Goal: Task Accomplishment & Management: Use online tool/utility

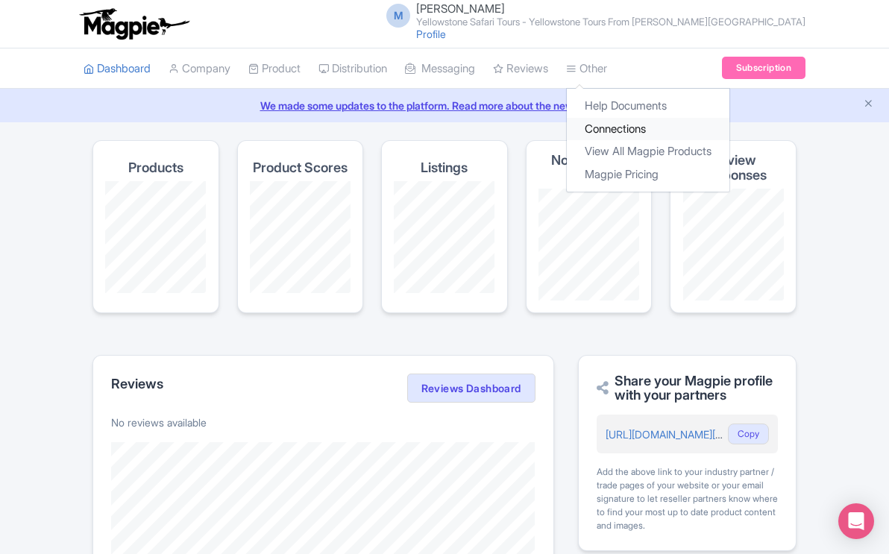
click at [618, 126] on link "Connections" at bounding box center [648, 129] width 163 height 23
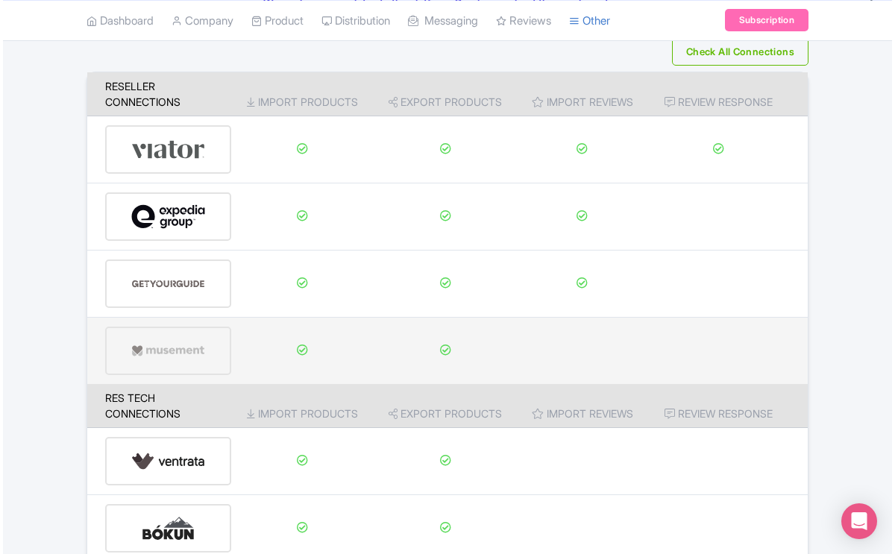
scroll to position [270, 0]
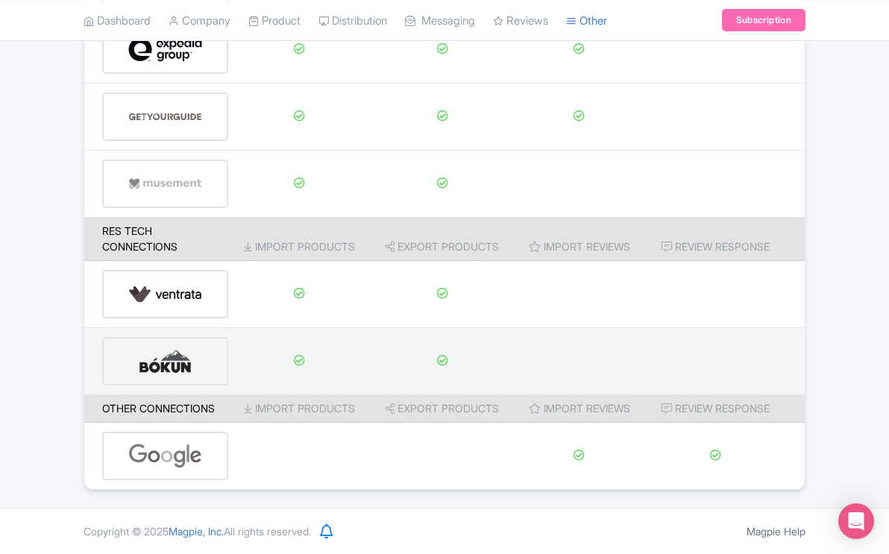
click at [172, 367] on img at bounding box center [165, 360] width 74 height 45
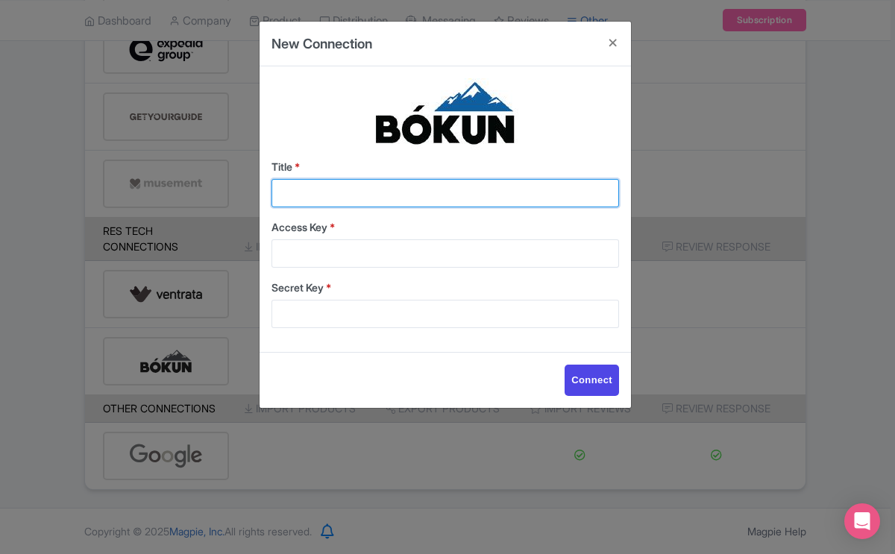
click at [312, 188] on input "Title *" at bounding box center [444, 193] width 347 height 28
type input "Magpie"
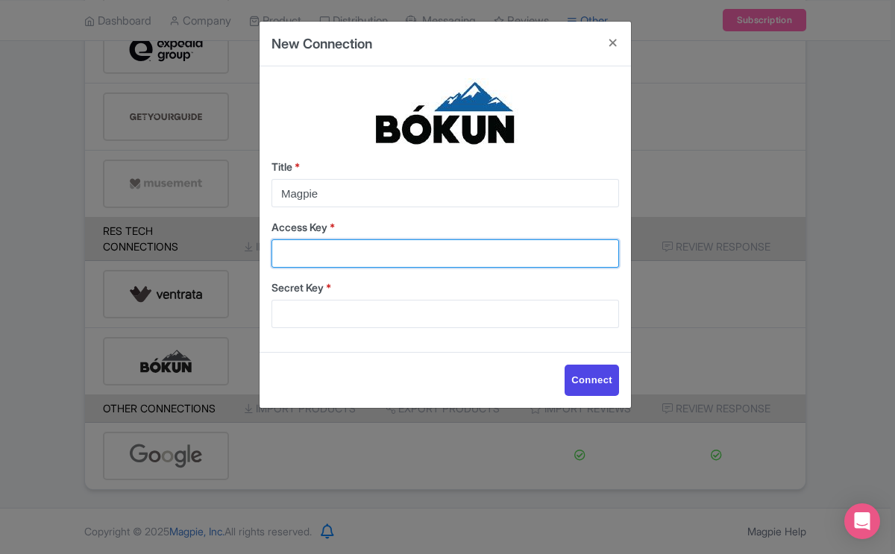
click at [295, 245] on input "Access Key *" at bounding box center [444, 253] width 347 height 28
paste input "5db990ebfa2e448c95ec4f40048ae386"
type input "5db990ebfa2e448c95ec4f40048ae386"
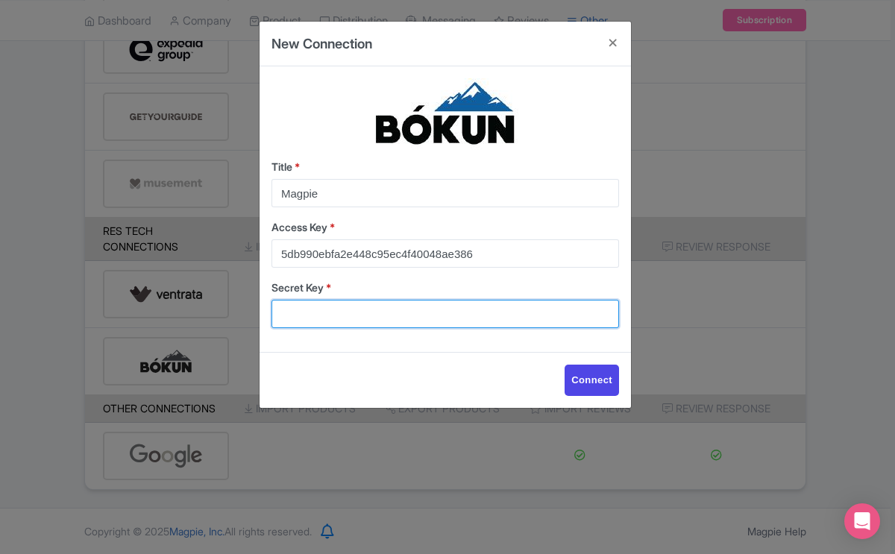
click at [433, 324] on input "Secret Key *" at bounding box center [444, 314] width 347 height 28
paste input "91836138a53c4ea4b428ac1d240fba65"
type input "91836138a53c4ea4b428ac1d240fba65"
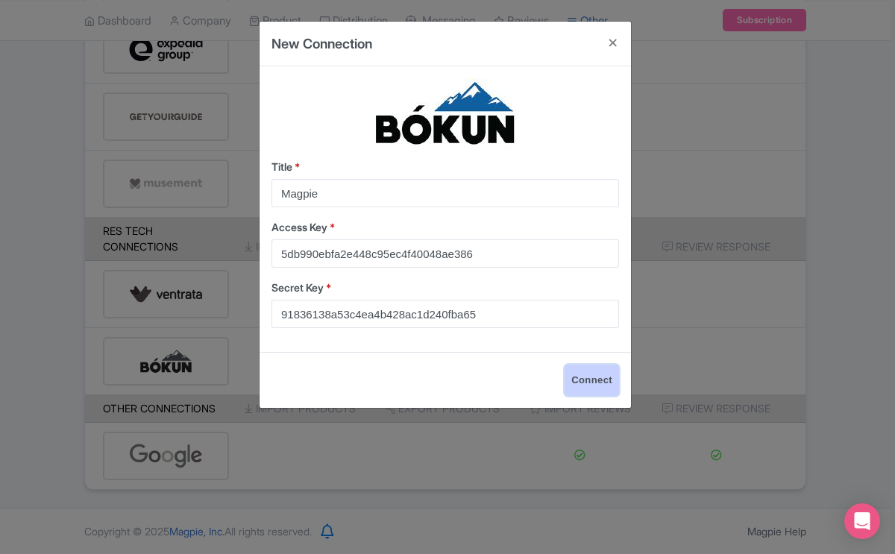
click at [596, 381] on input "Connect" at bounding box center [591, 380] width 54 height 31
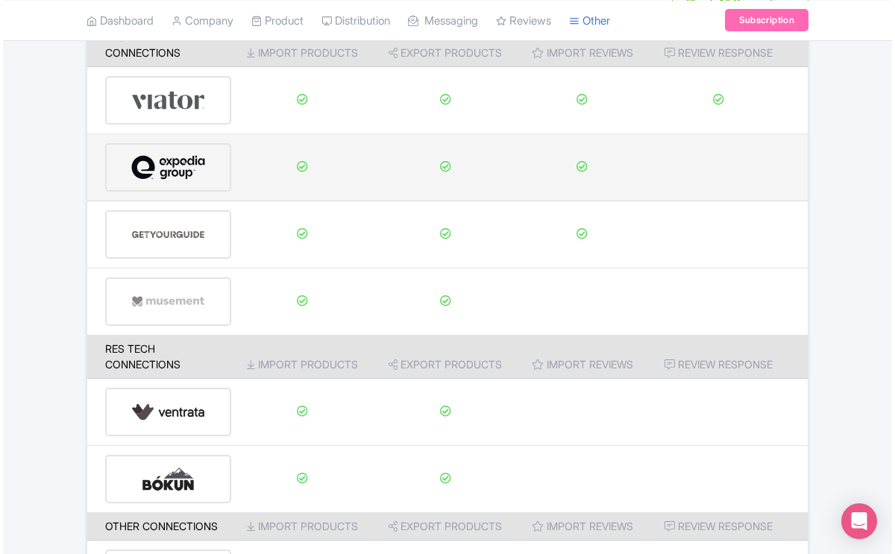
scroll to position [270, 0]
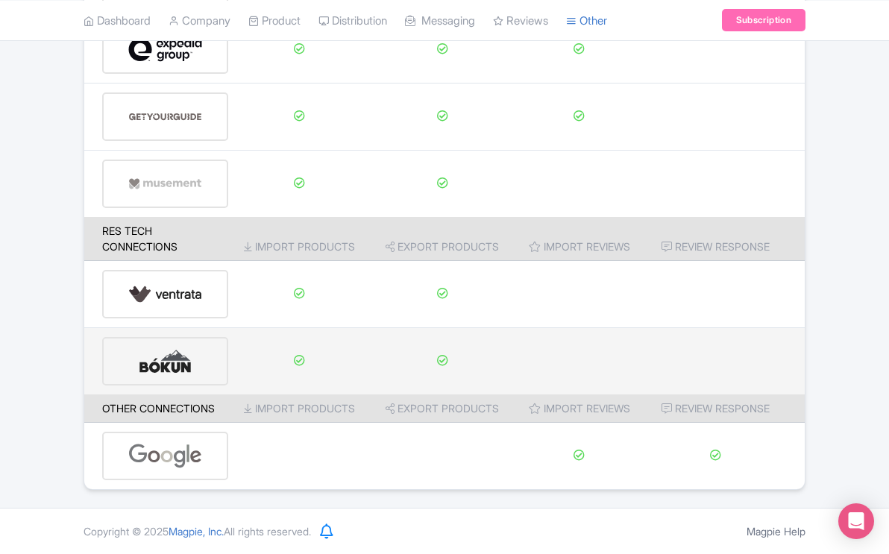
click at [171, 363] on img at bounding box center [165, 360] width 74 height 45
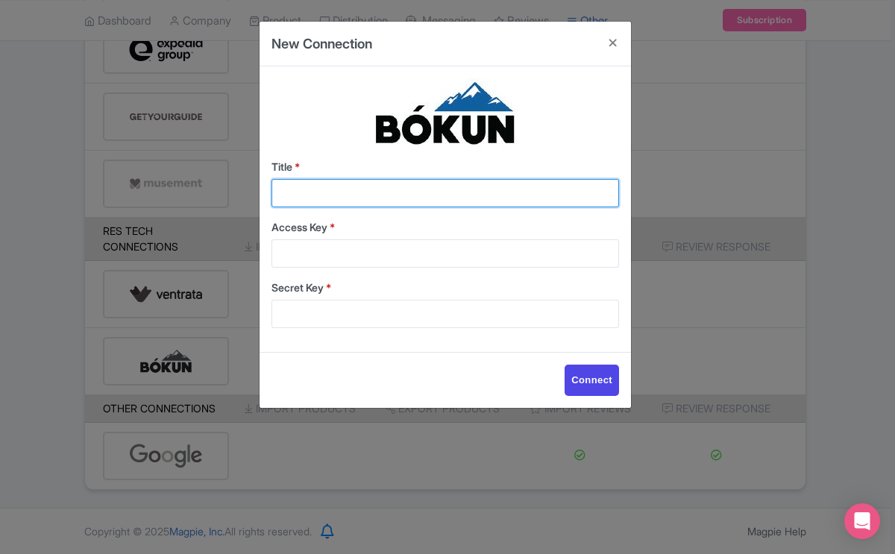
click at [333, 182] on input "Title *" at bounding box center [444, 193] width 347 height 28
type input "Magpie"
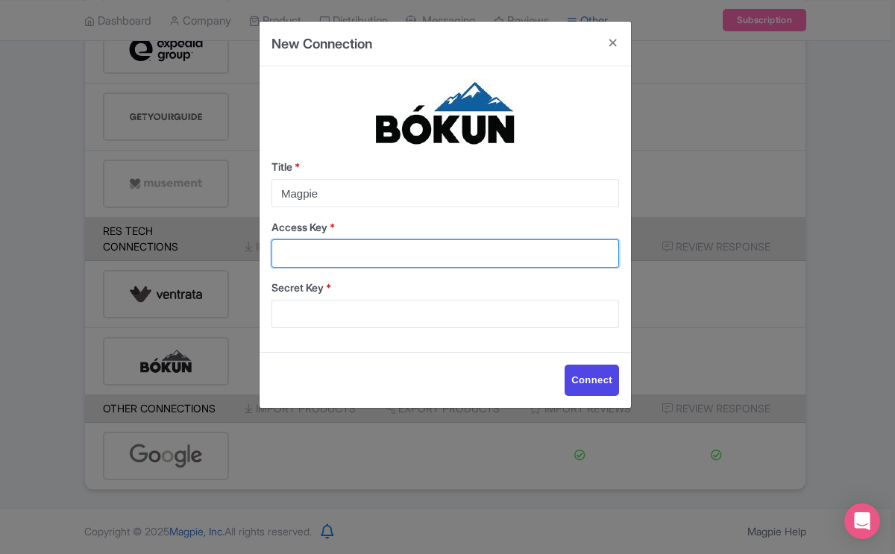
click at [344, 255] on input "Access Key *" at bounding box center [444, 253] width 347 height 28
paste input "ffe6f0f8d92649259efdf287d157571b"
type input "ffe6f0f8d92649259efdf287d157571b"
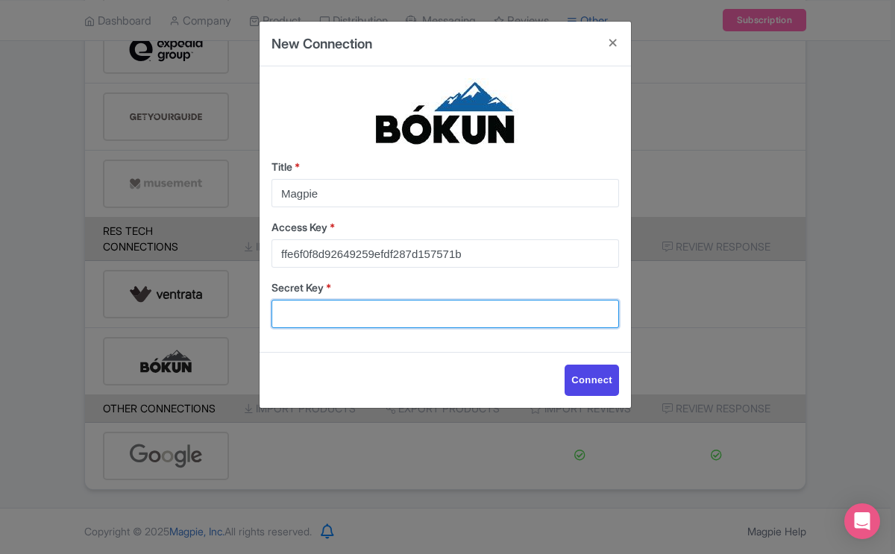
click at [373, 311] on input "Secret Key *" at bounding box center [444, 314] width 347 height 28
paste input "37667e36d5fd455db7c8793c288d6d6f"
type input "37667e36d5fd455db7c8793c288d6d6f"
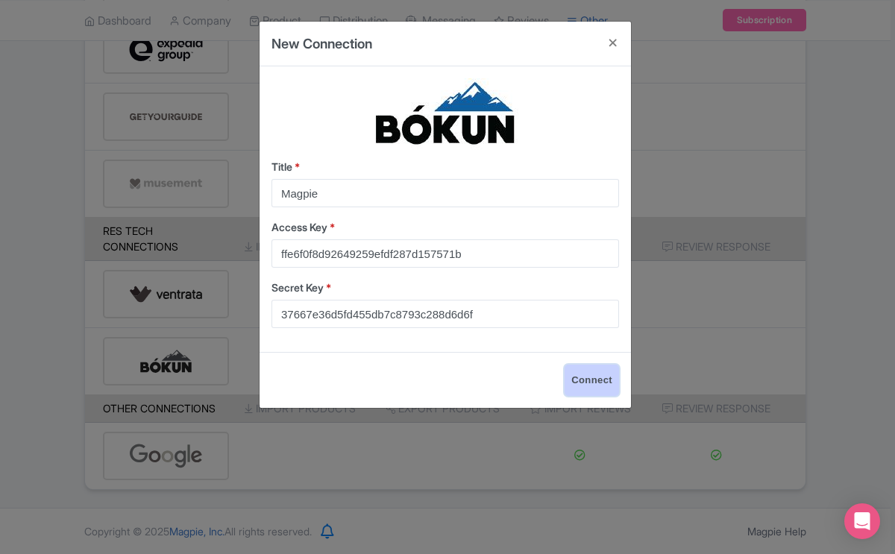
click at [587, 378] on input "Connect" at bounding box center [591, 380] width 54 height 31
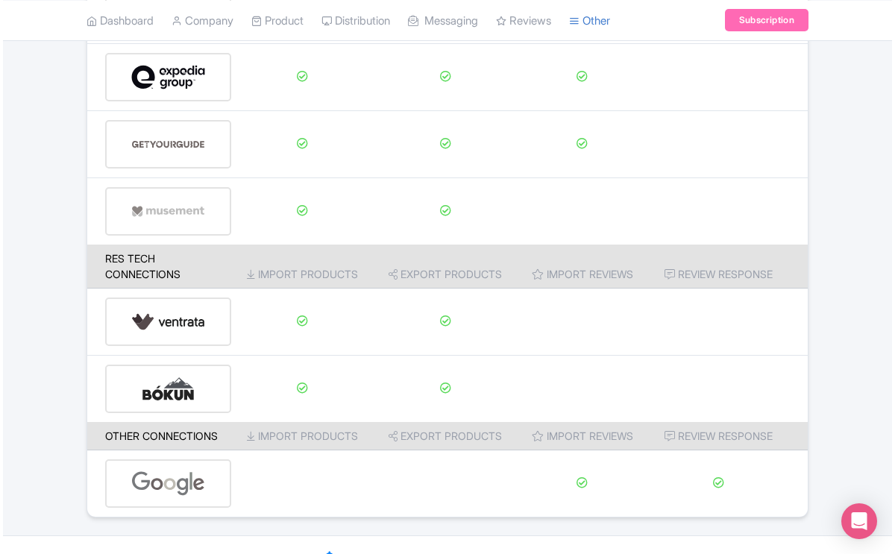
scroll to position [270, 0]
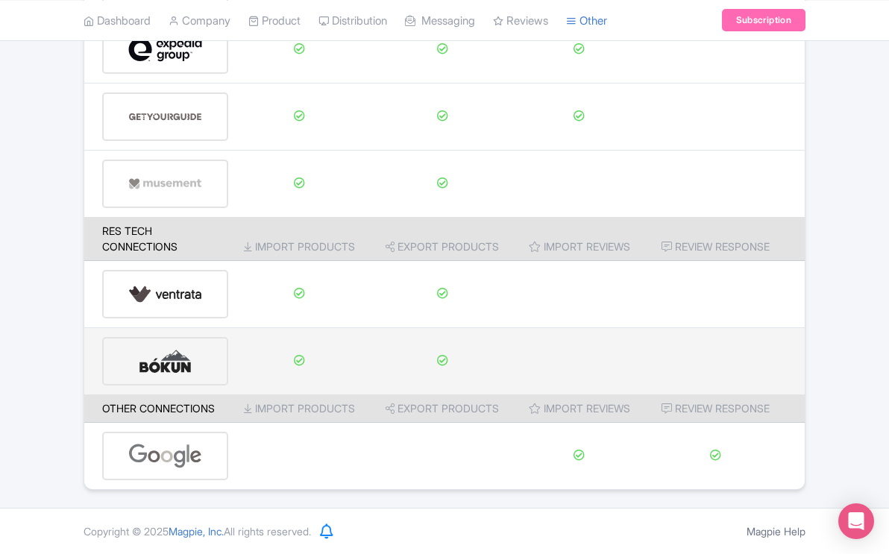
click at [172, 359] on img at bounding box center [165, 360] width 74 height 45
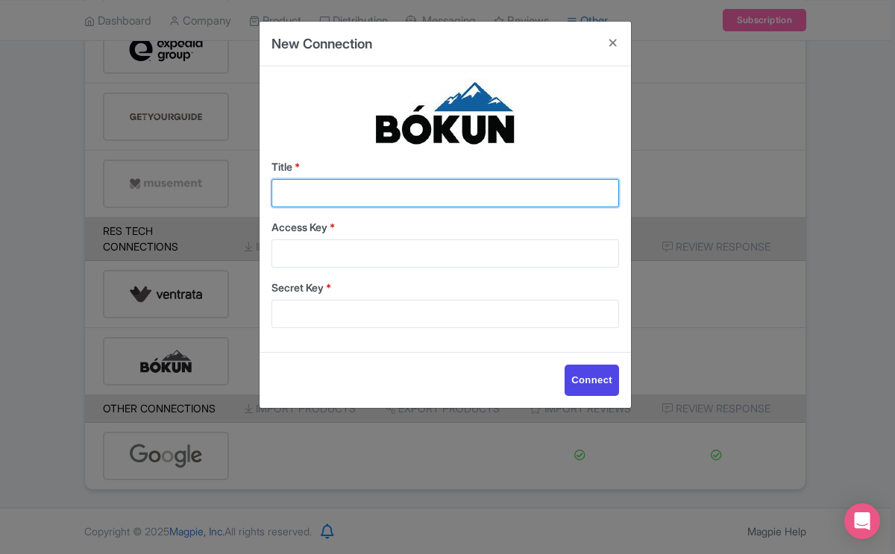
click at [309, 181] on input "Title *" at bounding box center [444, 193] width 347 height 28
type input "Magpie"
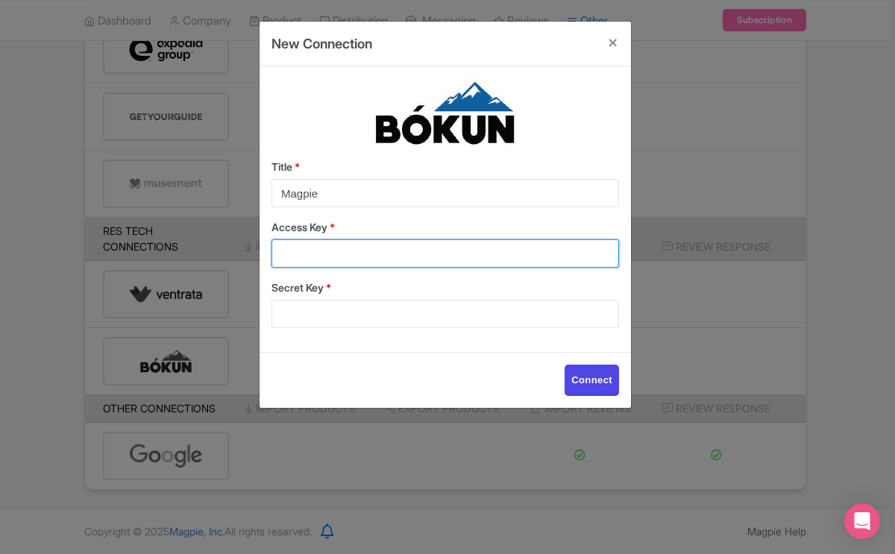
click at [340, 246] on input "Access Key *" at bounding box center [444, 253] width 347 height 28
paste input "b59e77a8dce542e0a725c16949558f8d"
type input "b59e77a8dce542e0a725c16949558f8d"
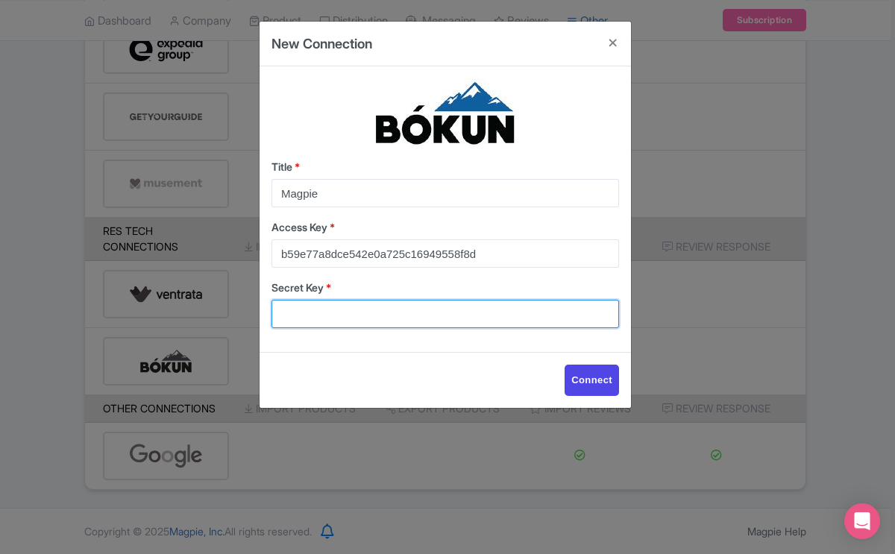
click at [397, 305] on input "Secret Key *" at bounding box center [444, 314] width 347 height 28
paste input "845d40bbee8b46beb1304b4f332d1592"
type input "845d40bbee8b46beb1304b4f332d1592"
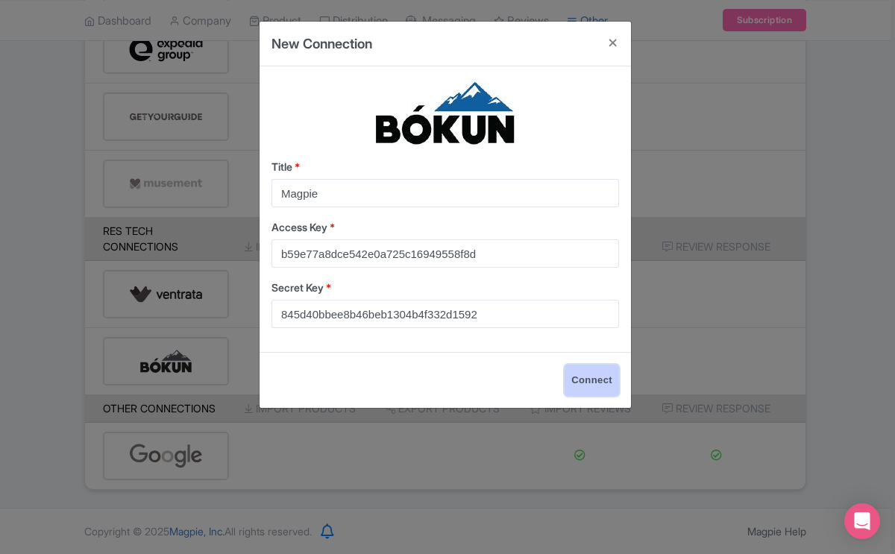
click at [595, 379] on input "Connect" at bounding box center [591, 380] width 54 height 31
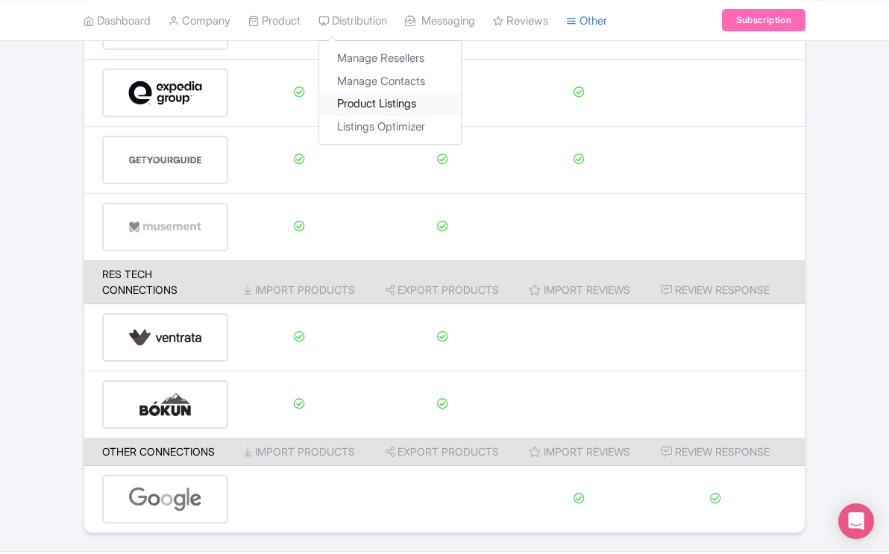
scroll to position [270, 0]
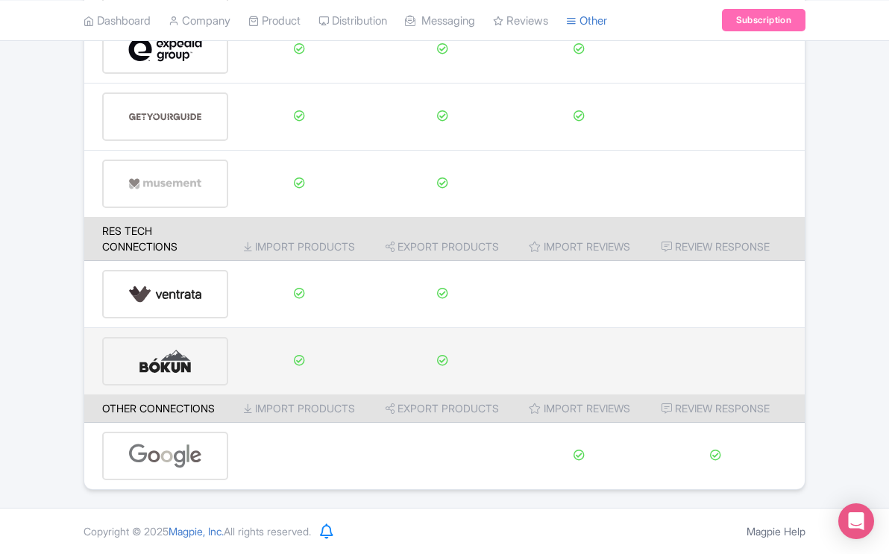
click at [175, 365] on img at bounding box center [165, 360] width 74 height 45
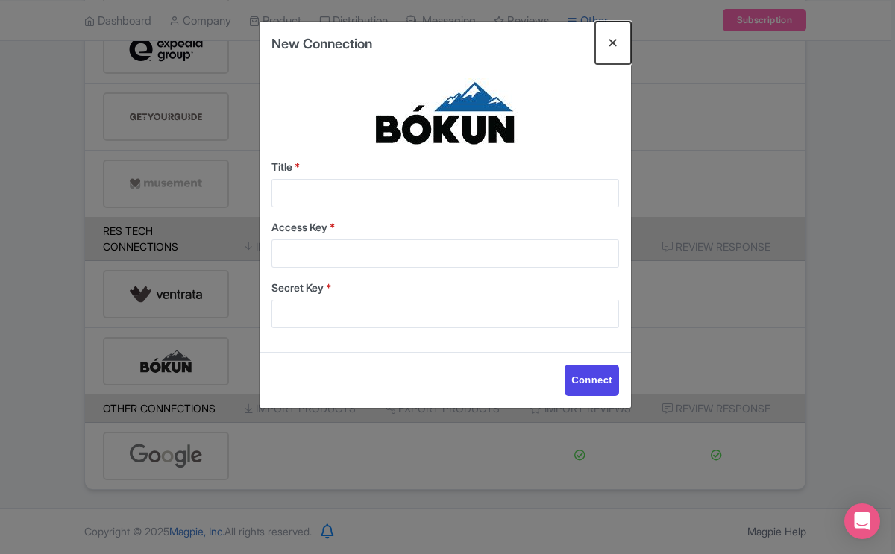
click at [611, 40] on button "Close" at bounding box center [613, 43] width 36 height 42
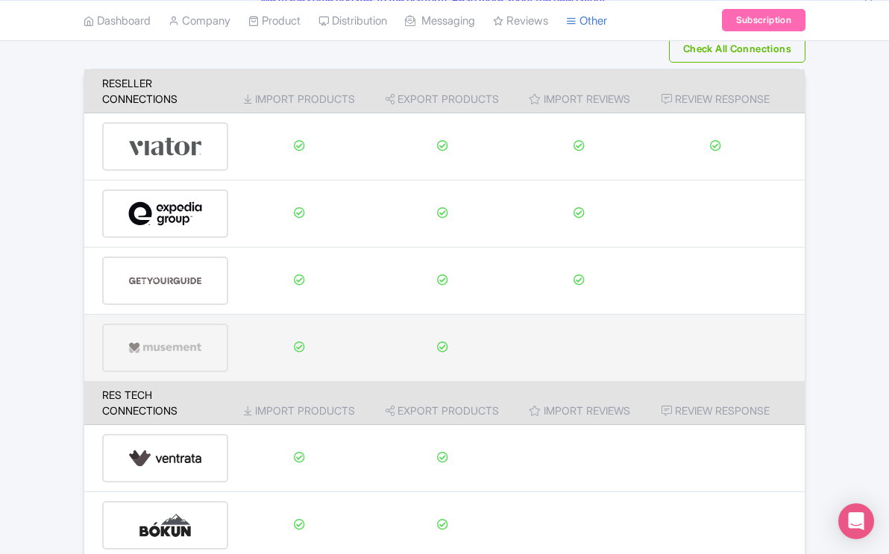
scroll to position [0, 0]
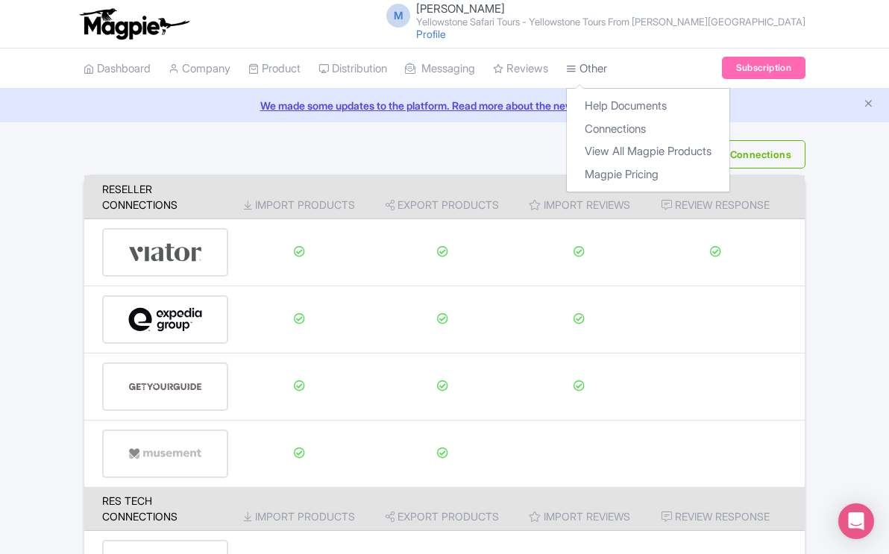
click at [607, 72] on link "Other" at bounding box center [586, 68] width 41 height 41
click at [621, 128] on link "Connections" at bounding box center [648, 129] width 163 height 23
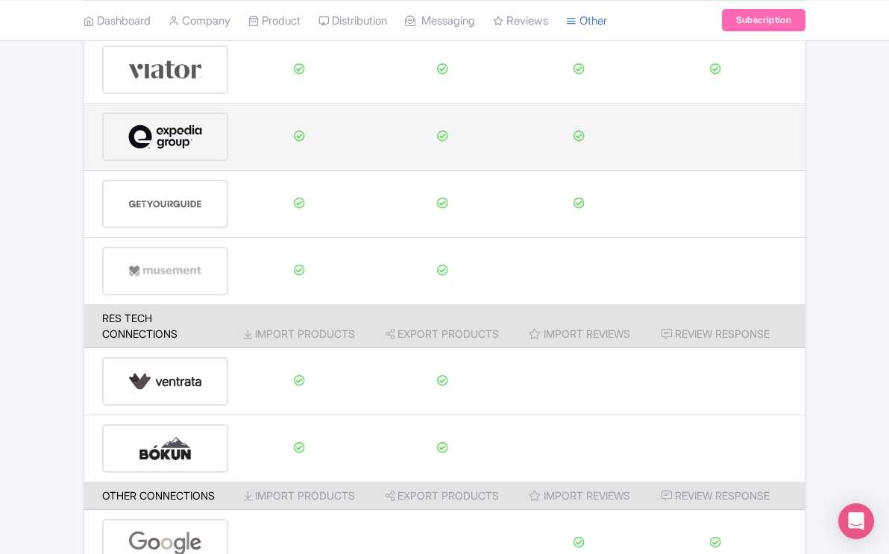
scroll to position [270, 0]
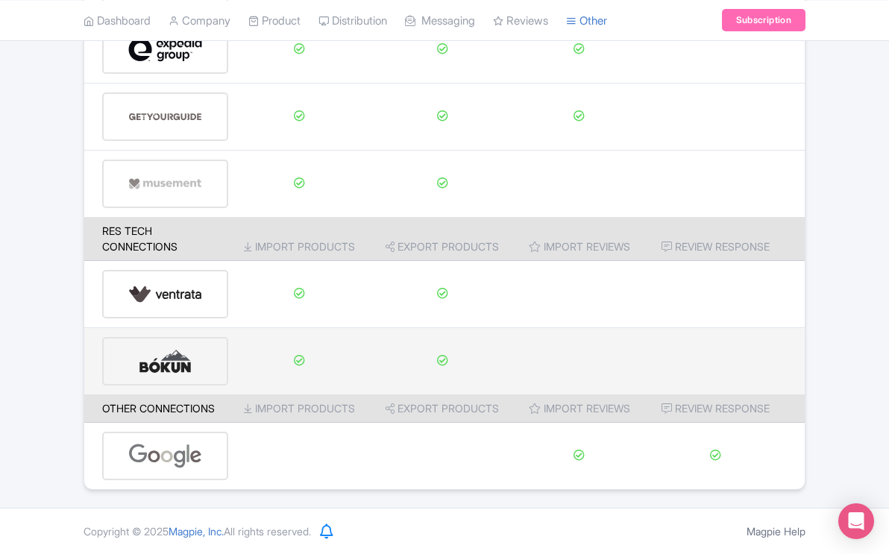
click at [178, 362] on img at bounding box center [165, 360] width 74 height 45
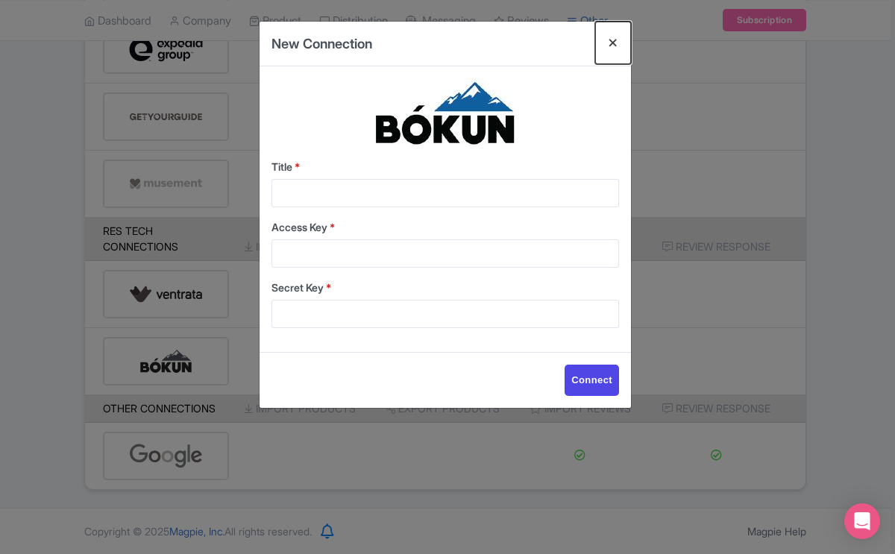
click at [613, 42] on button "Close" at bounding box center [613, 43] width 36 height 42
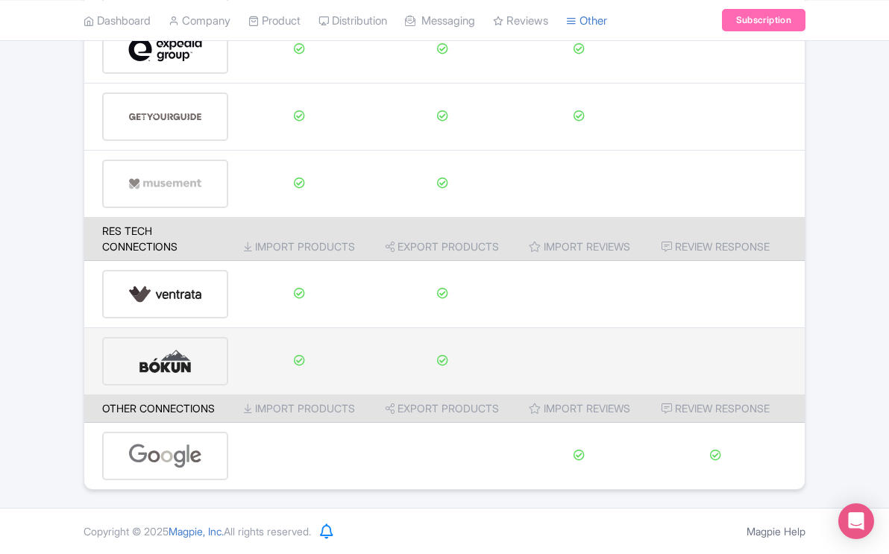
click at [178, 362] on img at bounding box center [165, 360] width 74 height 45
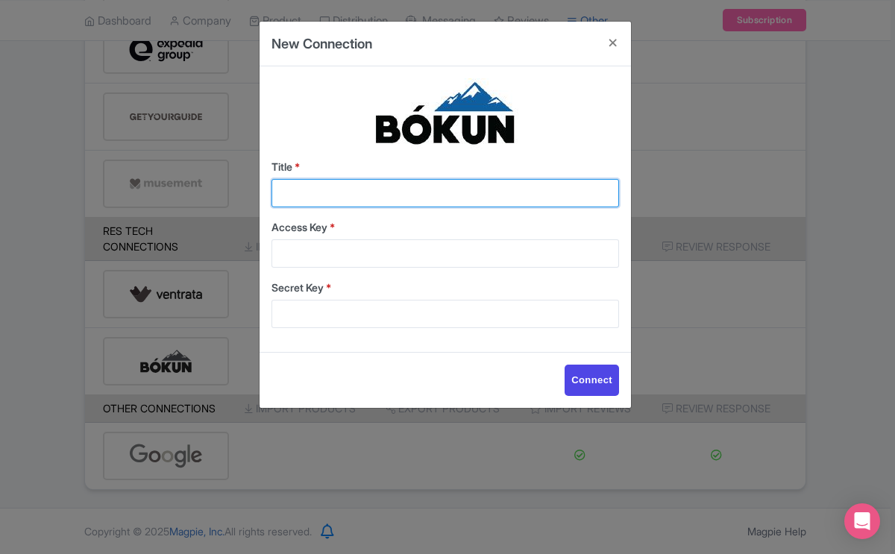
click at [319, 180] on input "Title *" at bounding box center [444, 193] width 347 height 28
type input "Magpie"
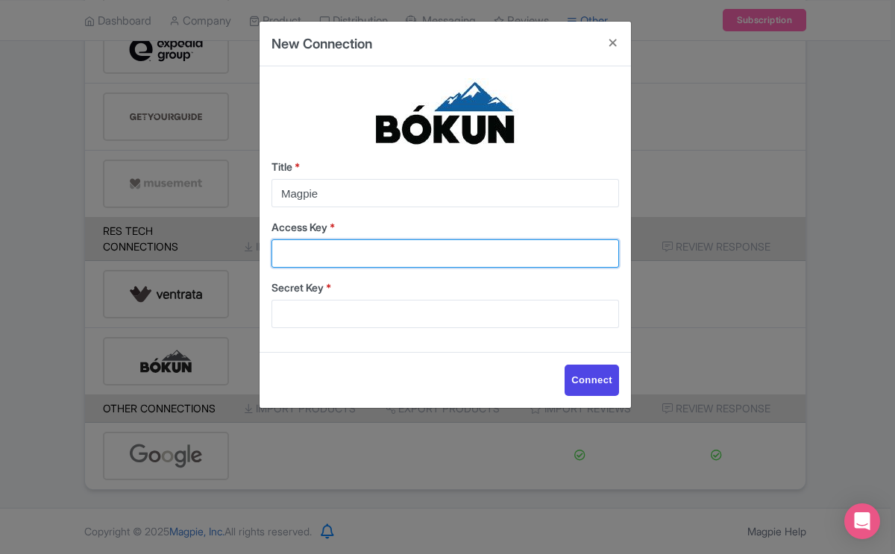
click at [340, 245] on input "Access Key *" at bounding box center [444, 253] width 347 height 28
type input "V"
paste input "5db990ebfa2e448c95ec4f40048ae386"
type input "5db990ebfa2e448c95ec4f40048ae386"
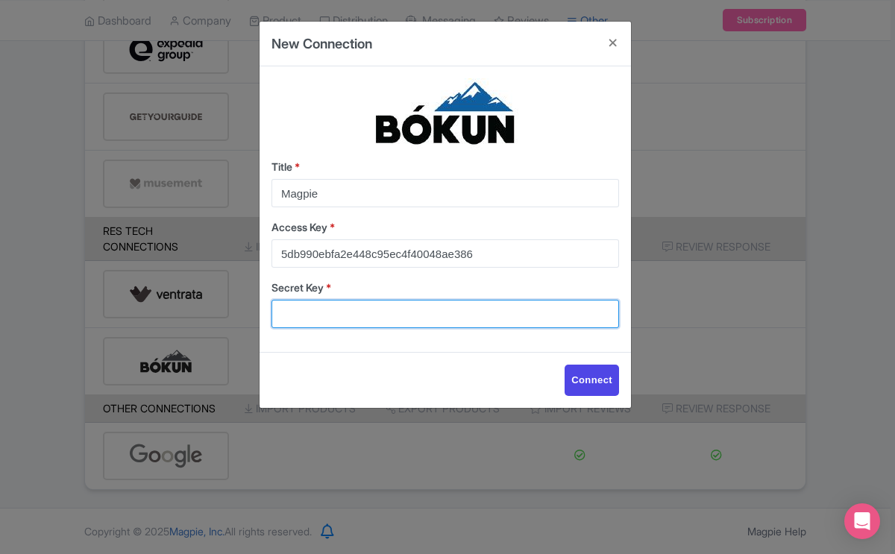
click at [379, 303] on input "Secret Key *" at bounding box center [444, 314] width 347 height 28
paste input "91836138a53c4ea4b428ac1d240fba65"
type input "91836138a53c4ea4b428ac1d240fba65"
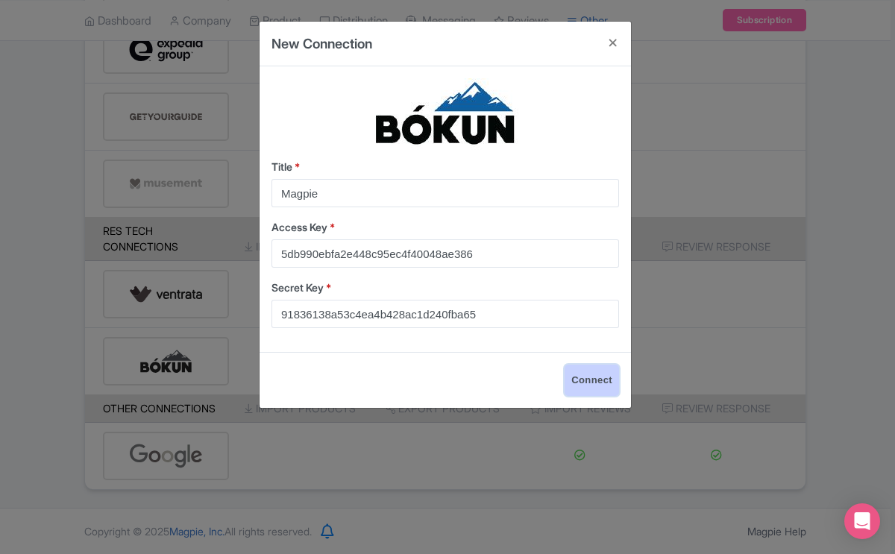
click at [595, 376] on input "Connect" at bounding box center [591, 380] width 54 height 31
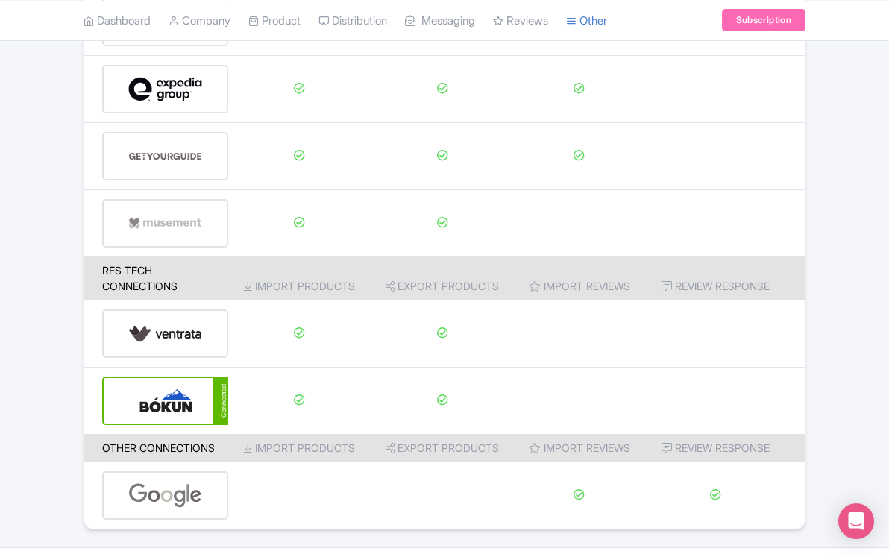
scroll to position [270, 0]
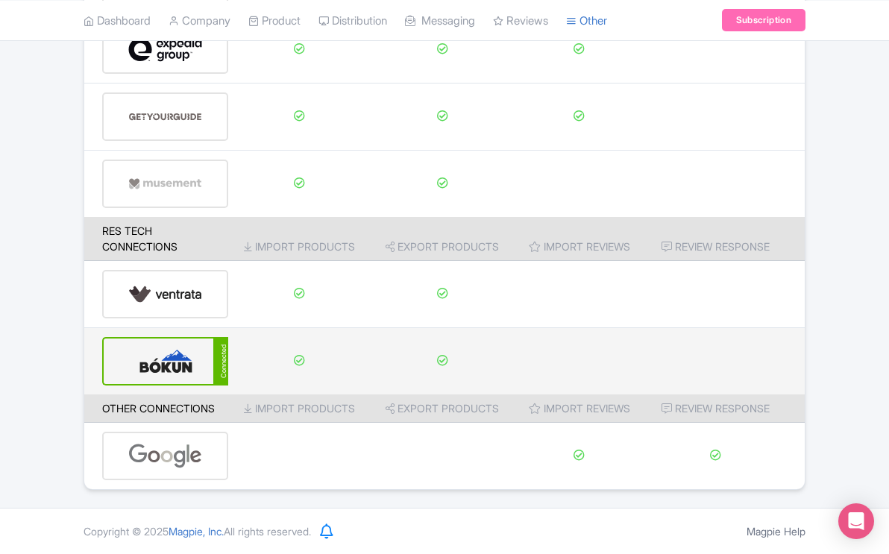
click at [176, 360] on img at bounding box center [165, 360] width 75 height 45
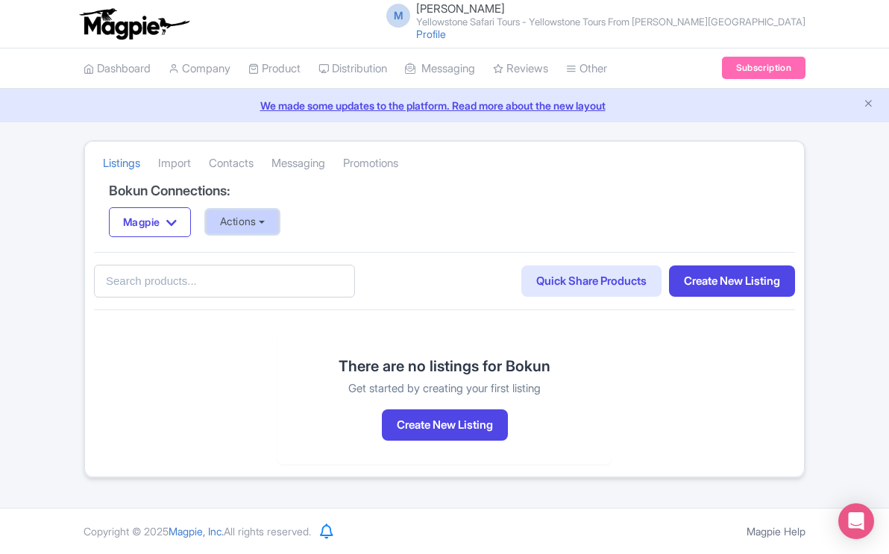
click at [272, 221] on button "Actions" at bounding box center [243, 221] width 74 height 25
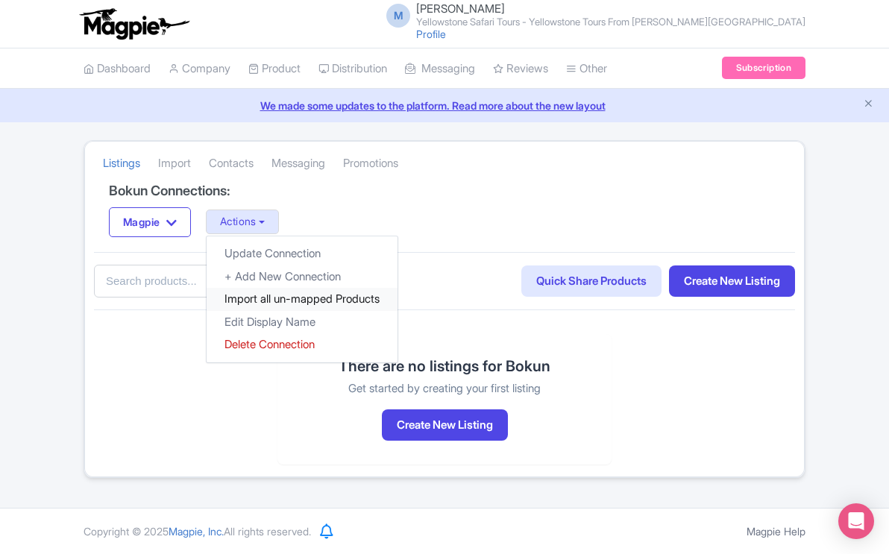
click at [286, 296] on link "Import all un-mapped Products" at bounding box center [301, 299] width 191 height 23
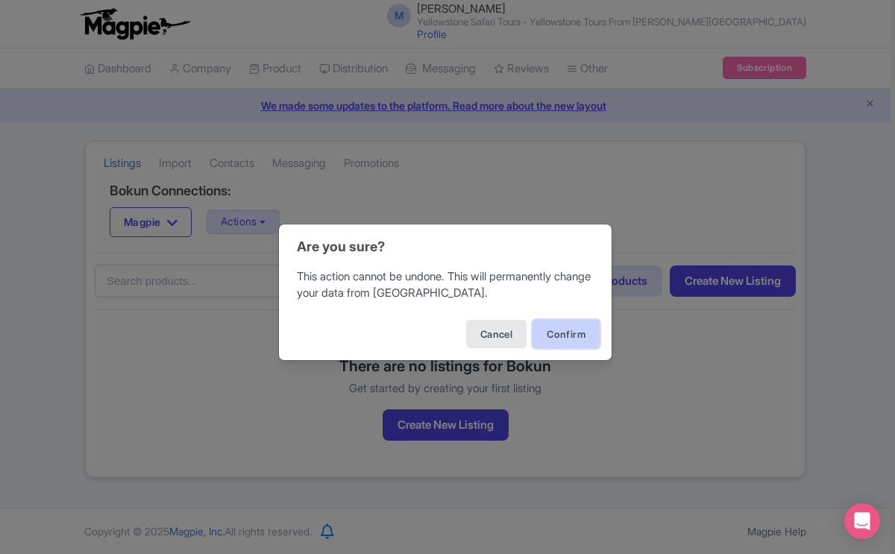
click at [553, 337] on button "Confirm" at bounding box center [565, 334] width 67 height 28
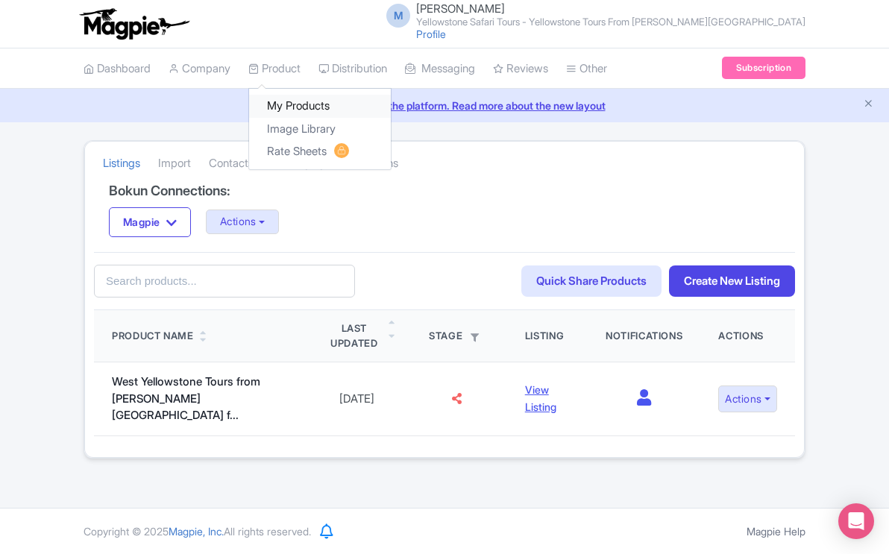
click at [285, 105] on link "My Products" at bounding box center [320, 106] width 142 height 23
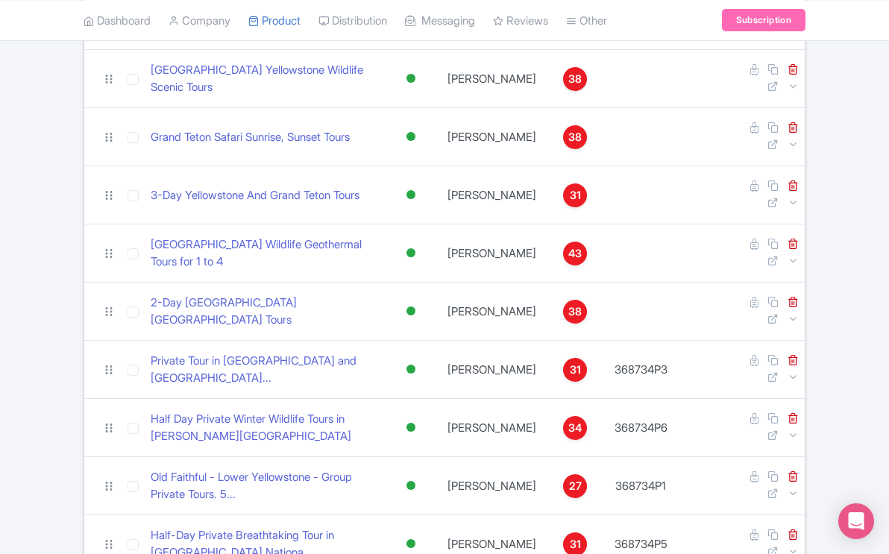
scroll to position [495, 0]
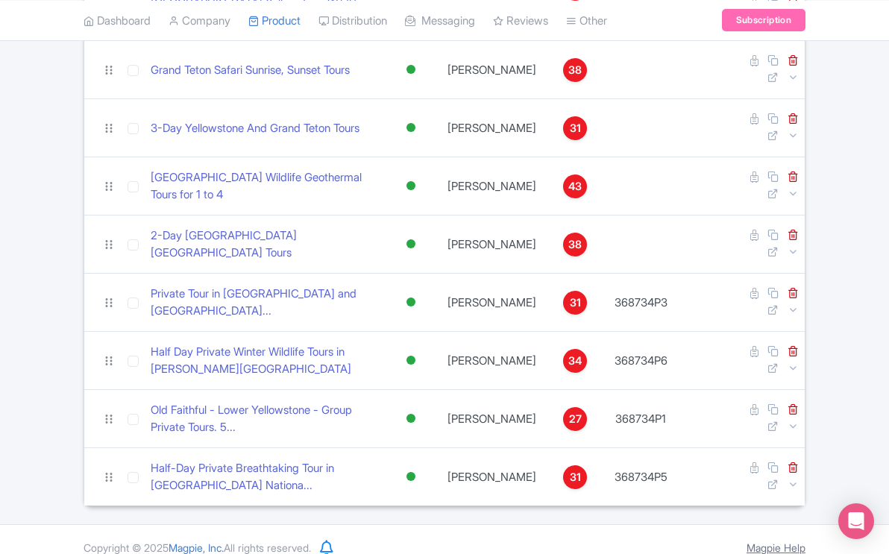
click at [769, 541] on link "Magpie Help" at bounding box center [775, 547] width 59 height 13
